Goal: Task Accomplishment & Management: Manage account settings

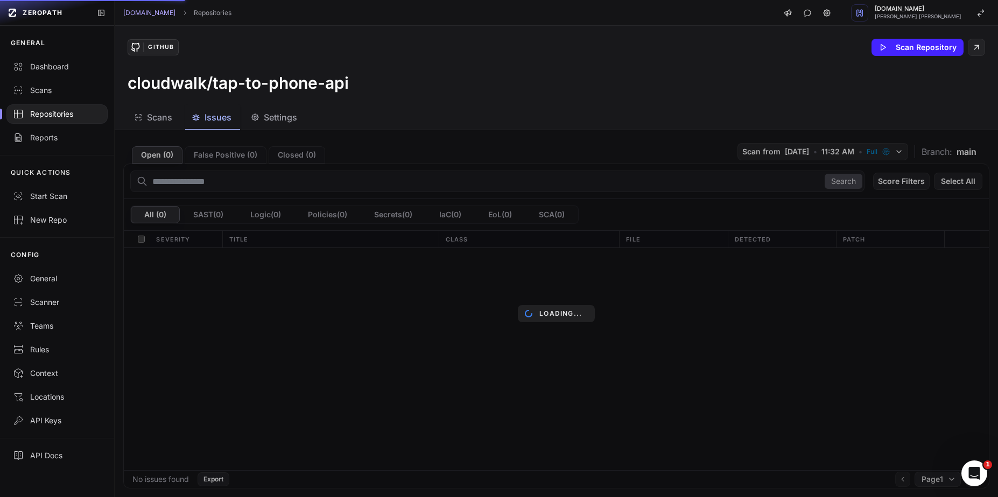
click at [503, 113] on div "Scans Issues Settings" at bounding box center [543, 117] width 857 height 24
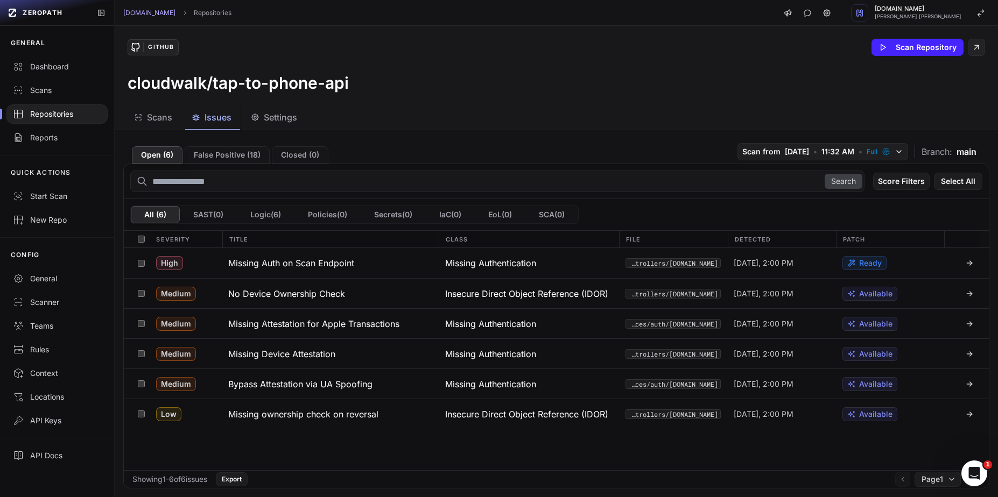
click at [45, 119] on div "Repositories" at bounding box center [57, 114] width 88 height 11
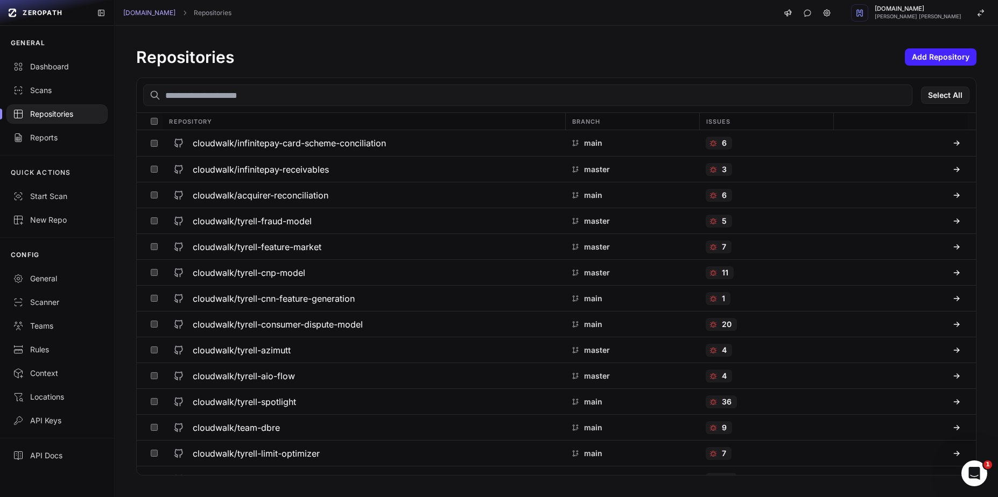
click at [293, 100] on input "text" at bounding box center [527, 95] width 769 height 22
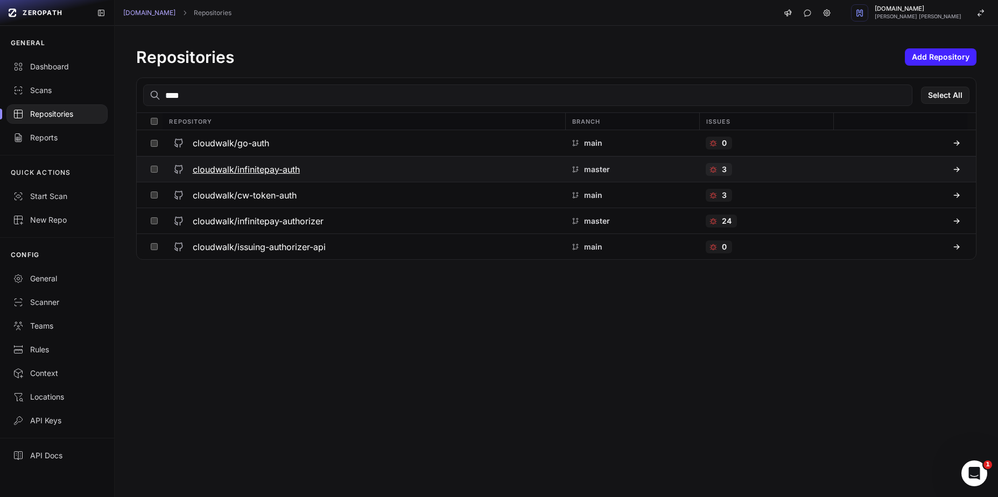
type input "****"
click at [257, 167] on h3 "cloudwalk/infinitepay-auth" at bounding box center [246, 169] width 107 height 13
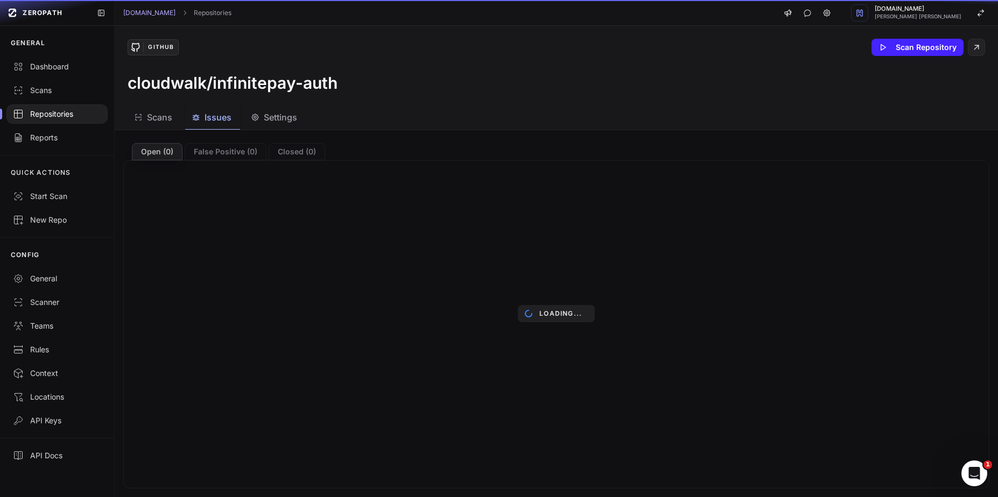
click at [218, 123] on span "Issues" at bounding box center [218, 117] width 27 height 13
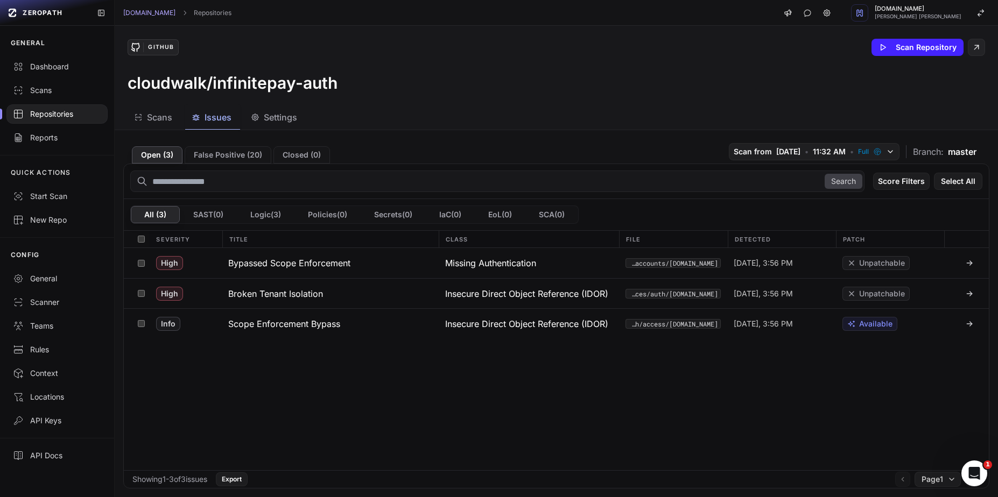
click at [68, 115] on div "Repositories" at bounding box center [57, 114] width 88 height 11
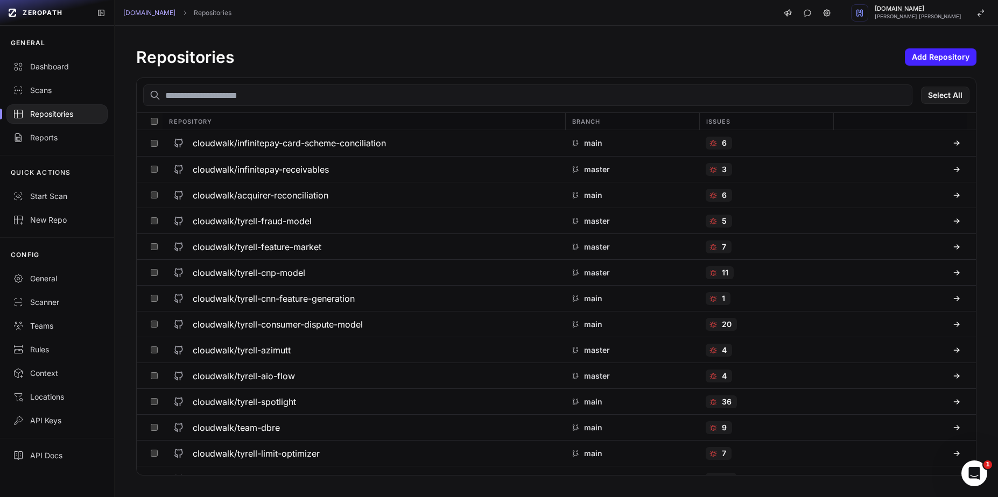
click at [306, 99] on input "text" at bounding box center [527, 95] width 769 height 22
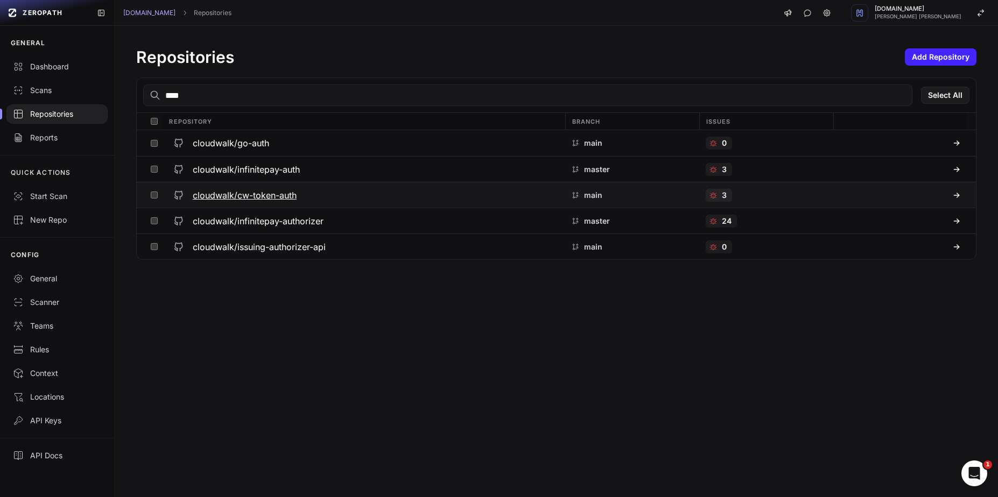
type input "****"
click at [278, 195] on h3 "cloudwalk/cw-token-auth" at bounding box center [245, 195] width 104 height 13
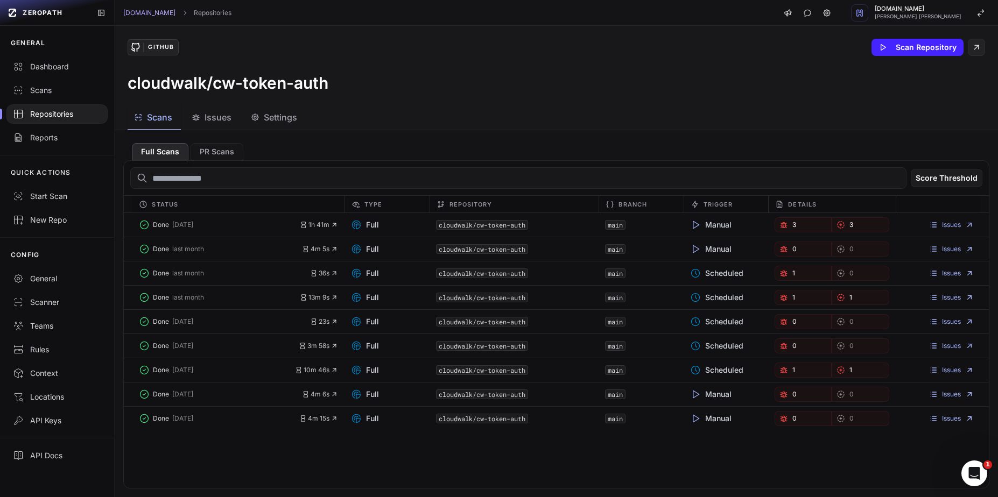
click at [210, 119] on span "Issues" at bounding box center [218, 117] width 27 height 13
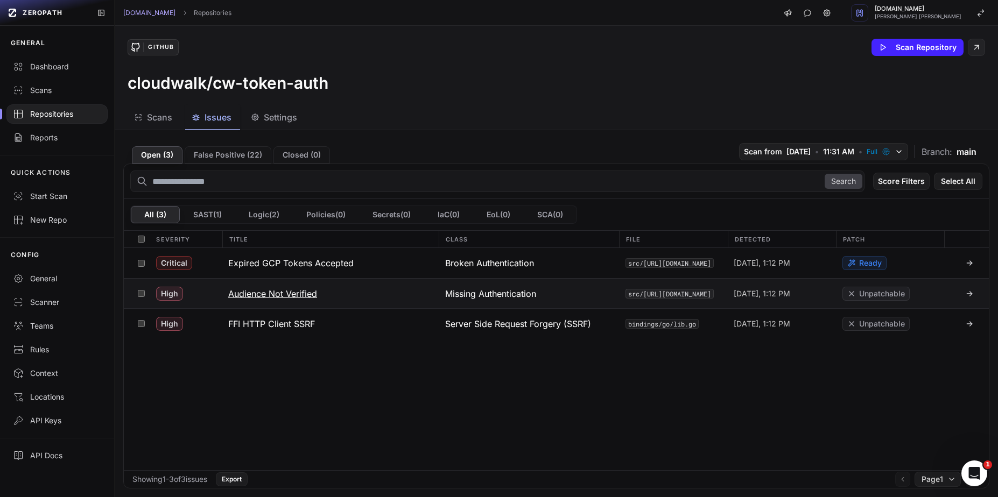
click at [291, 290] on h3 "Audience Not Verified" at bounding box center [272, 293] width 89 height 13
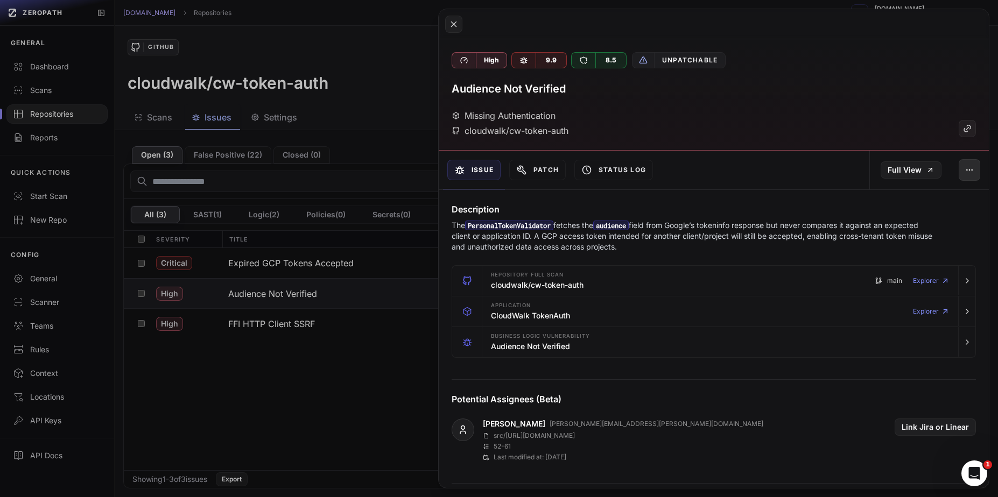
click at [965, 167] on icon "button" at bounding box center [969, 170] width 9 height 9
click at [907, 199] on div "False Positive" at bounding box center [911, 199] width 115 height 26
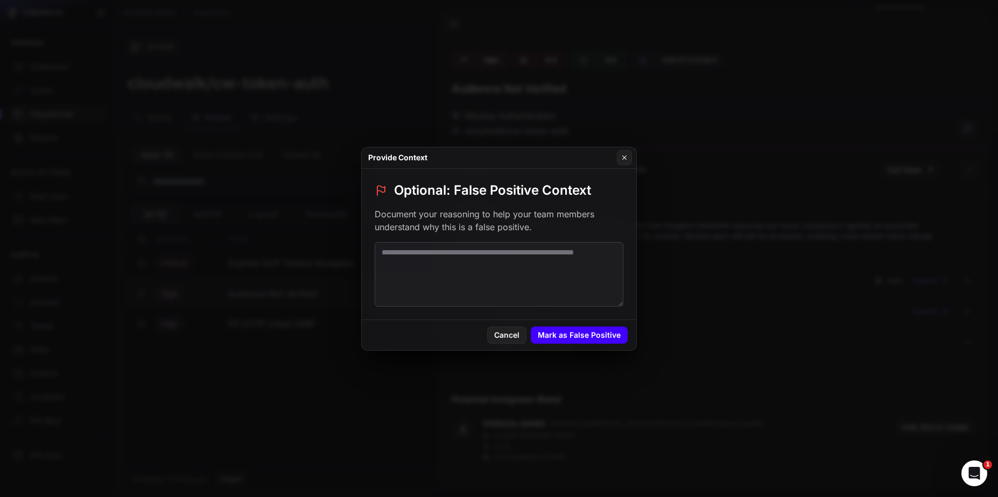
click at [589, 336] on button "Mark as False Positive" at bounding box center [579, 335] width 97 height 17
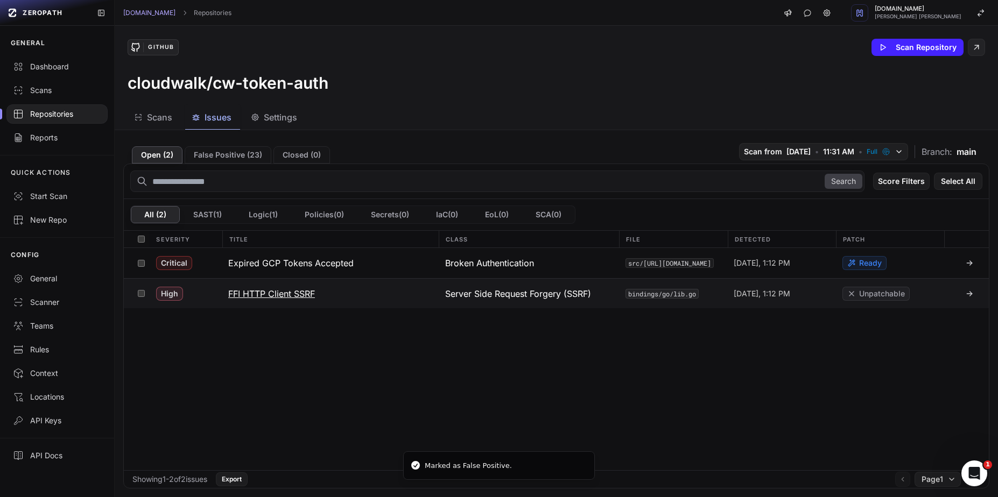
click at [296, 295] on h3 "FFI HTTP Client SSRF" at bounding box center [271, 293] width 87 height 13
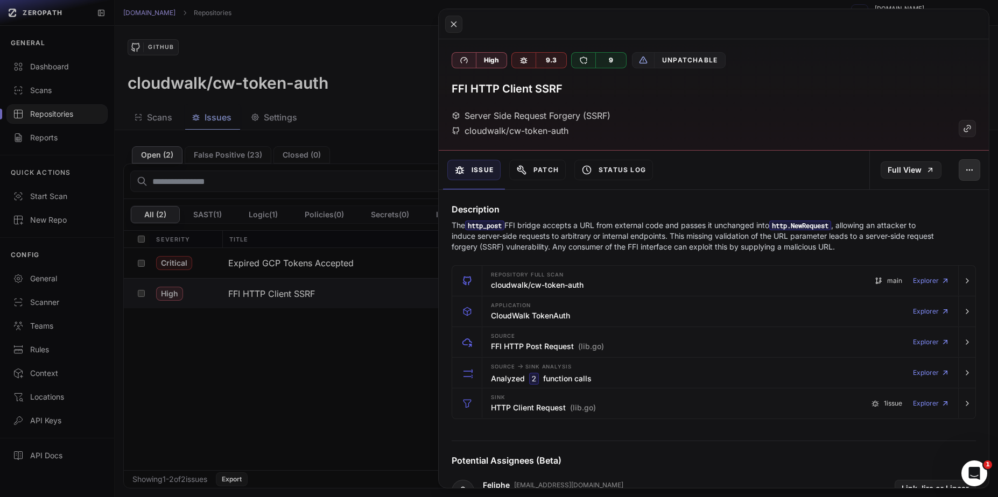
click at [958, 174] on button "button" at bounding box center [969, 170] width 22 height 22
click at [905, 197] on div "False Positive" at bounding box center [911, 199] width 115 height 26
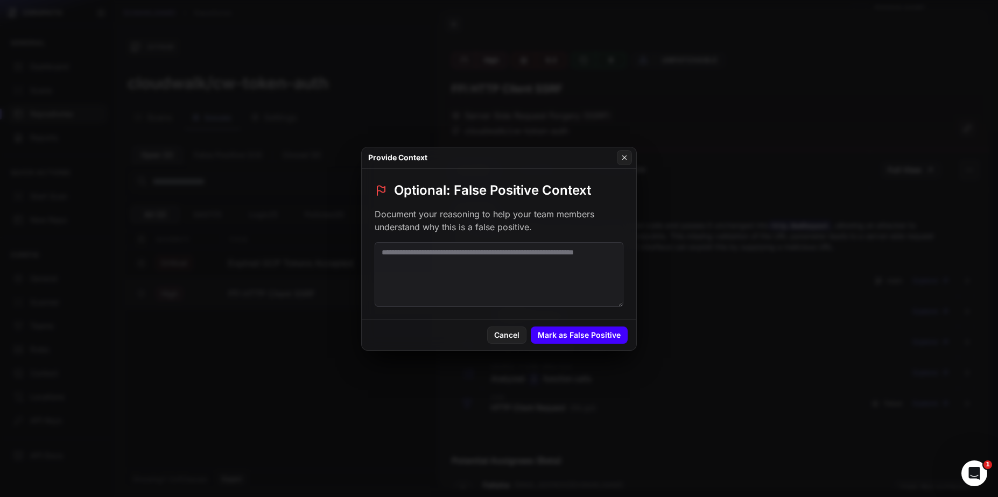
click at [607, 332] on button "Mark as False Positive" at bounding box center [579, 335] width 97 height 17
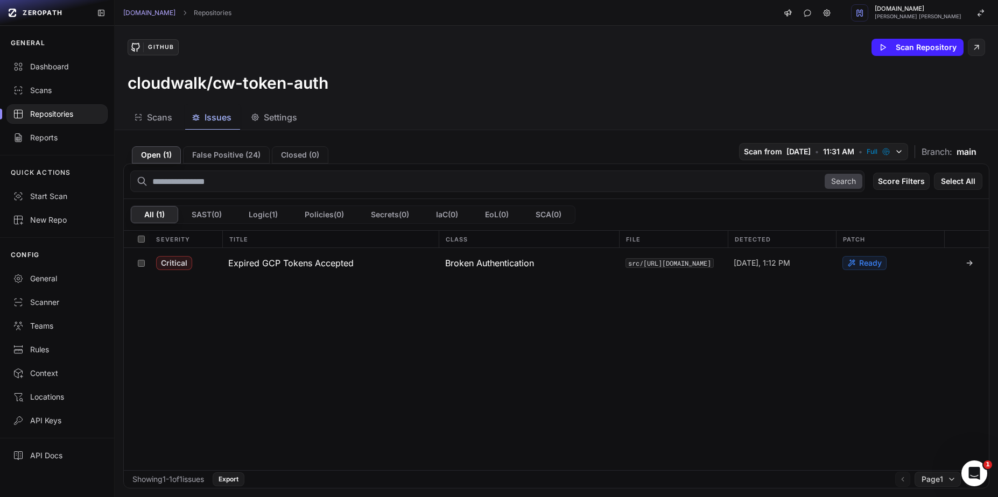
click at [60, 118] on div "Repositories" at bounding box center [57, 114] width 88 height 11
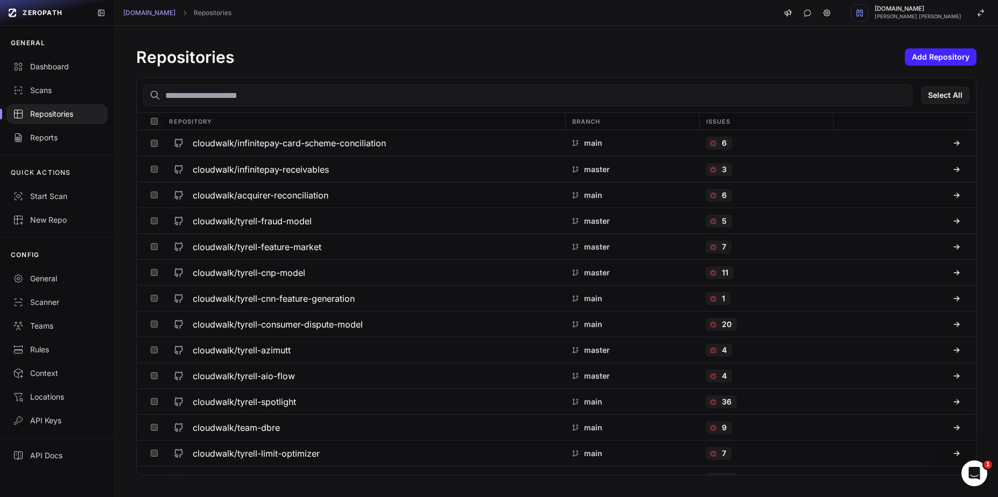
click at [263, 98] on input "text" at bounding box center [527, 95] width 769 height 22
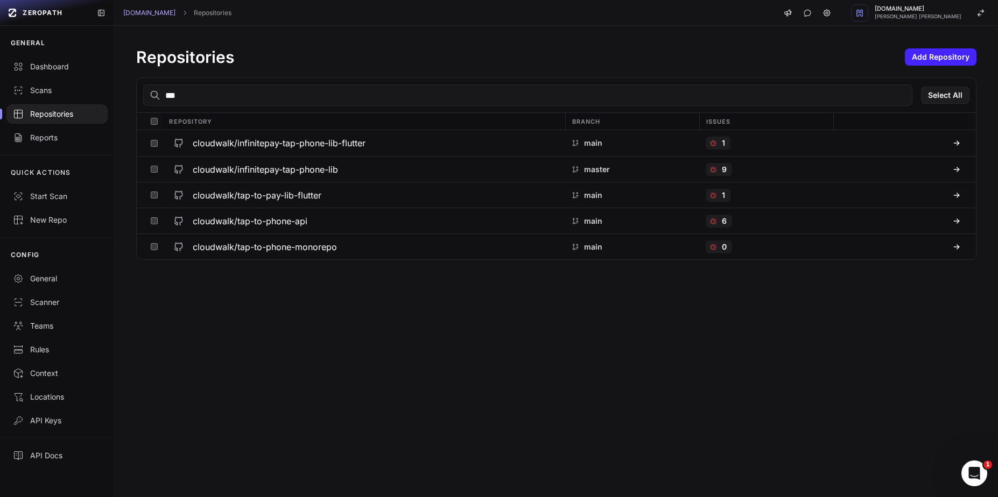
click at [250, 96] on input "***" at bounding box center [527, 95] width 769 height 22
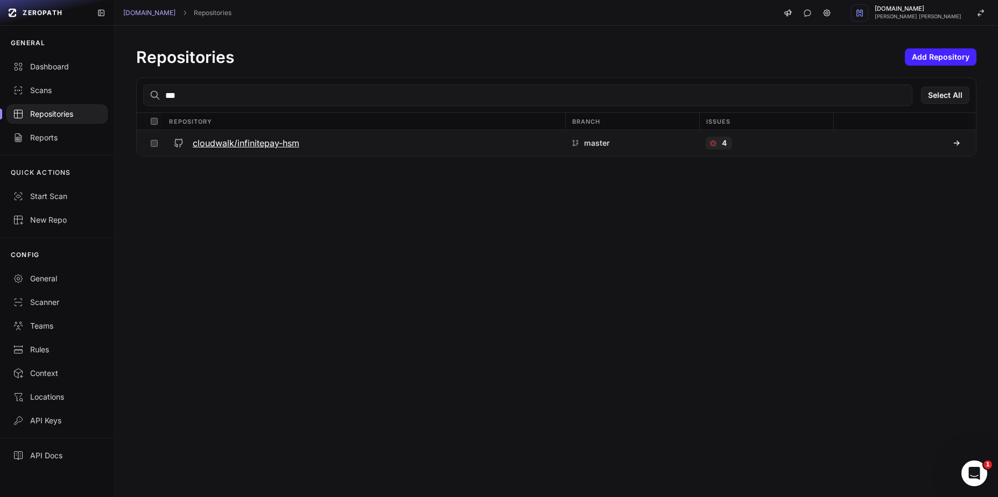
type input "***"
click at [272, 147] on h3 "cloudwalk/infinitepay-hsm" at bounding box center [246, 143] width 107 height 13
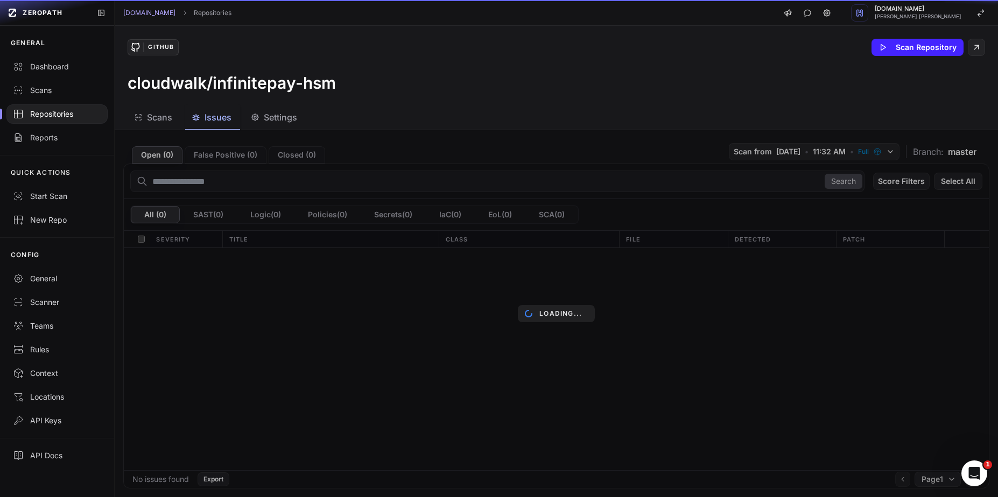
click at [216, 123] on span "Issues" at bounding box center [218, 117] width 27 height 13
